Goal: Task Accomplishment & Management: Manage account settings

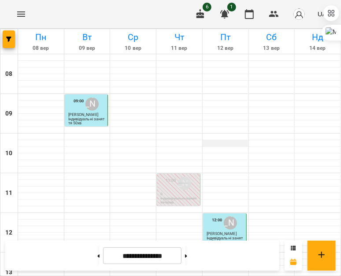
scroll to position [373, 0]
click at [187, 255] on button at bounding box center [186, 255] width 2 height 19
type input "**********"
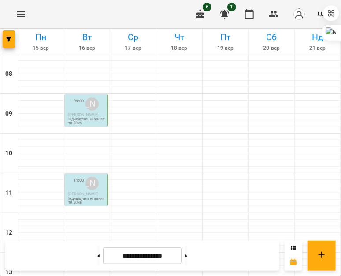
scroll to position [320, 0]
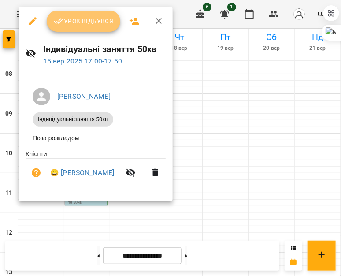
click at [79, 14] on button "Урок відбувся" at bounding box center [84, 21] width 74 height 21
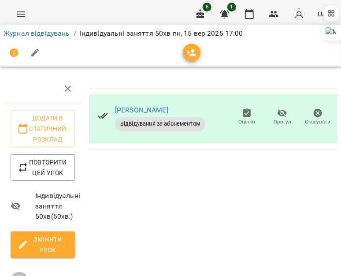
scroll to position [99, 0]
click at [49, 234] on span "Змінити урок" at bounding box center [43, 244] width 50 height 21
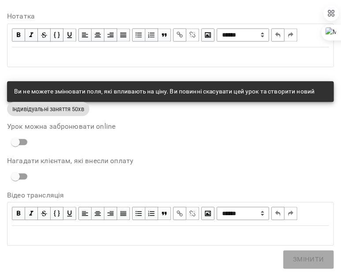
scroll to position [488, 0]
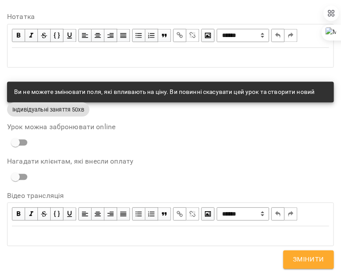
click at [58, 235] on div "Edit text" at bounding box center [170, 236] width 317 height 11
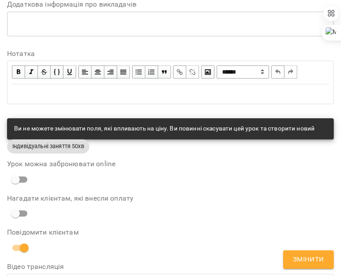
scroll to position [559, 0]
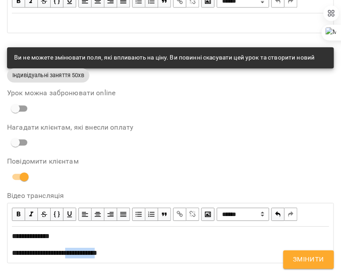
drag, startPoint x: 78, startPoint y: 253, endPoint x: 119, endPoint y: 250, distance: 40.7
click at [97, 250] on span "**********" at bounding box center [55, 253] width 86 height 7
click at [178, 215] on span "button" at bounding box center [180, 214] width 10 height 10
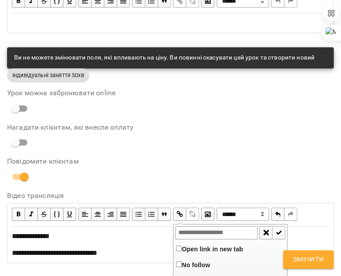
type input "**********"
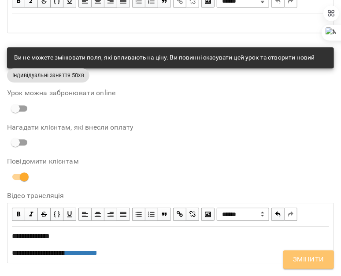
click at [300, 258] on span "Змінити" at bounding box center [308, 259] width 31 height 11
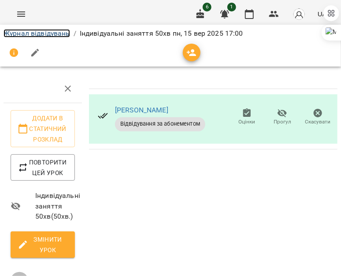
click at [25, 37] on link "Журнал відвідувань" at bounding box center [37, 33] width 67 height 8
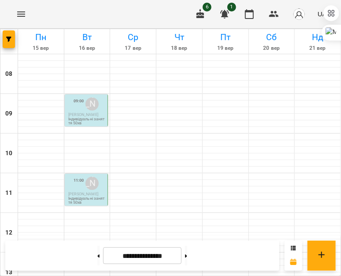
scroll to position [344, 0]
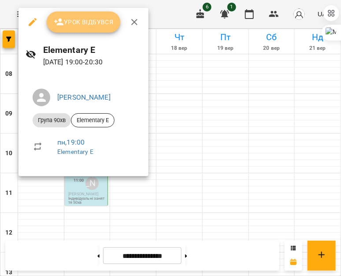
click at [74, 15] on button "Урок відбувся" at bounding box center [84, 21] width 74 height 21
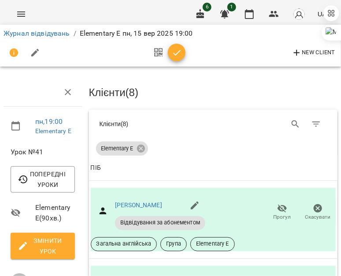
click at [49, 246] on span "Змінити урок" at bounding box center [43, 245] width 50 height 21
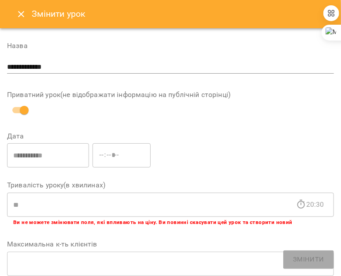
scroll to position [488, 0]
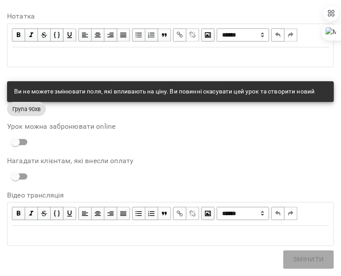
click at [38, 238] on div "Edit text" at bounding box center [170, 235] width 317 height 11
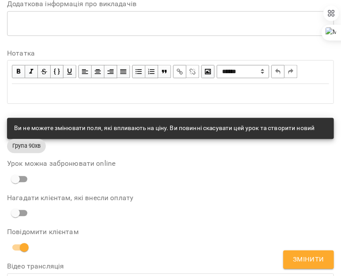
scroll to position [559, 0]
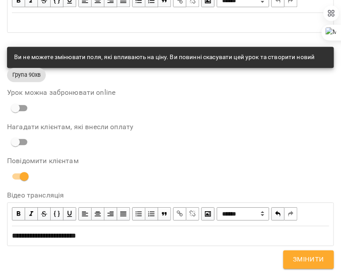
click at [19, 232] on span "**********" at bounding box center [44, 235] width 64 height 7
click at [299, 260] on span "Змінити" at bounding box center [308, 259] width 31 height 11
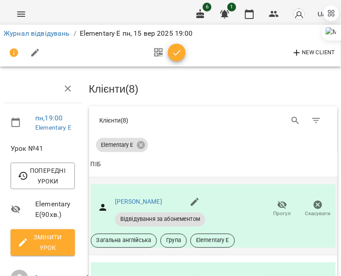
scroll to position [307, 0]
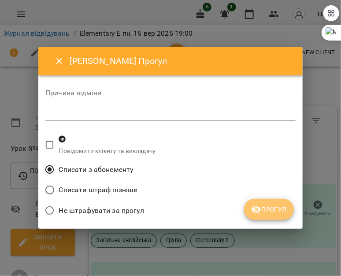
click at [276, 201] on button "Прогул" at bounding box center [269, 209] width 50 height 21
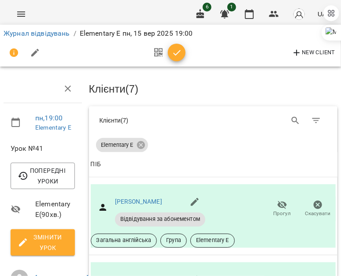
scroll to position [389, 0]
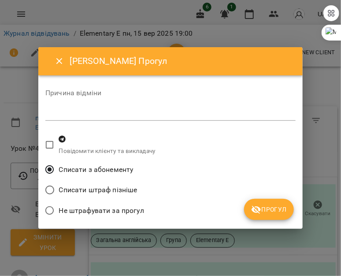
click at [261, 209] on icon "submit" at bounding box center [257, 209] width 10 height 8
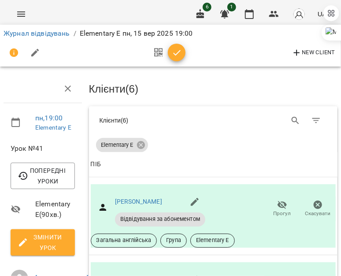
scroll to position [562, 0]
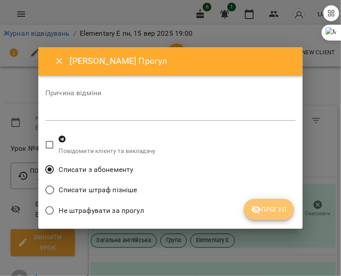
click at [269, 208] on span "Прогул" at bounding box center [269, 209] width 36 height 11
